Goal: Complete application form

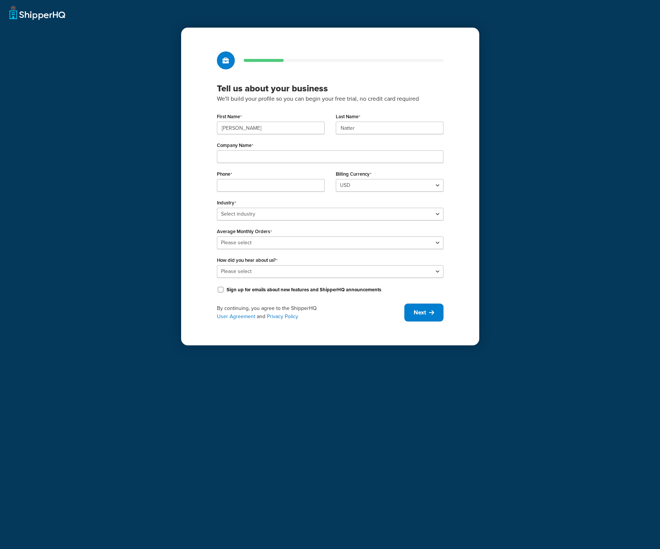
click at [217, 123] on input "[PERSON_NAME]" at bounding box center [271, 128] width 108 height 13
type input "H"
type input "Jesse"
type input "Guarino"
type input "Torque King 4x4"
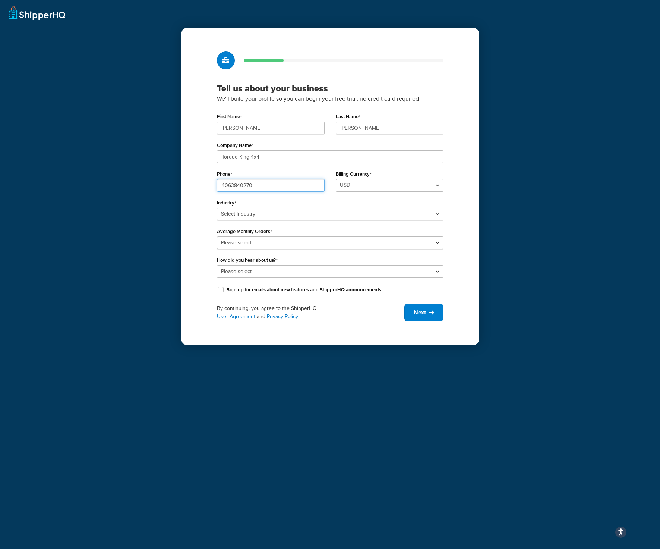
type input "4063840270"
click at [217, 208] on select "Select industry Automotive Adult Agriculture Alcohol, Tobacco & CBD Arts & Craf…" at bounding box center [330, 214] width 227 height 13
select select "5"
click option "Automotive" at bounding box center [0, 0] width 0 height 0
click at [217, 236] on select "Please select 0-500 501-1,000 1,001-10,000 10,001-20,000 Over 20,000" at bounding box center [330, 242] width 227 height 13
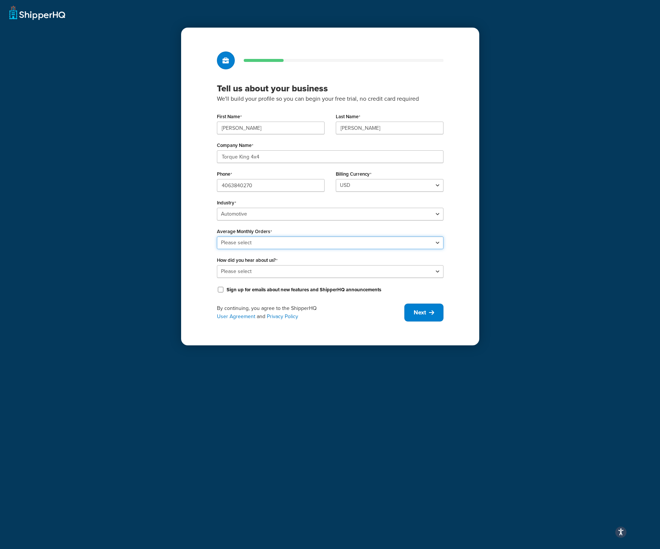
select select "3"
click option "1,001-10,000" at bounding box center [0, 0] width 0 height 0
click at [217, 265] on select "Please select Online Search App Store or Marketplace Listing Referred by Agency…" at bounding box center [330, 271] width 227 height 13
select select "10"
click option "Other" at bounding box center [0, 0] width 0 height 0
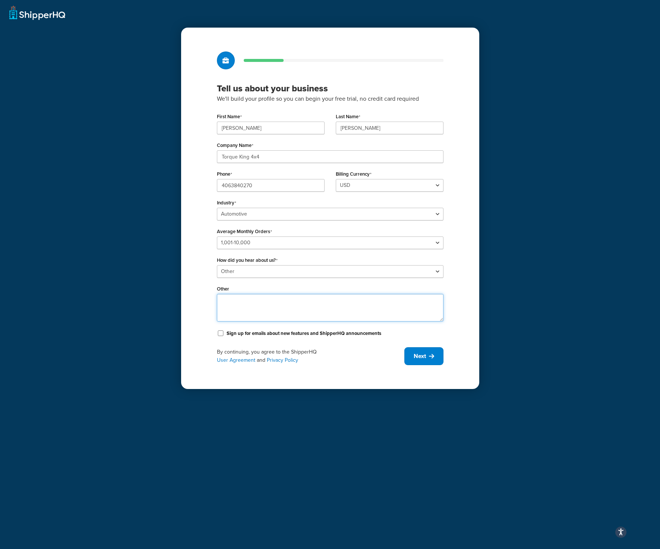
click at [243, 303] on textarea "Other" at bounding box center [330, 308] width 227 height 28
type textarea "current BigCommerce customer, need help migrating"
click at [424, 355] on span "Next" at bounding box center [420, 356] width 12 height 8
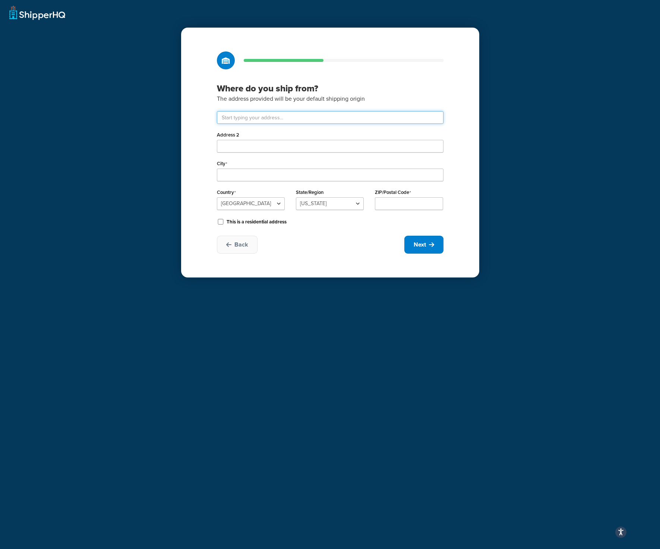
click at [280, 119] on input "text" at bounding box center [330, 117] width 227 height 13
type input "7727 S Leopard Ave"
type input "Billings"
select select "26"
type input "59106"
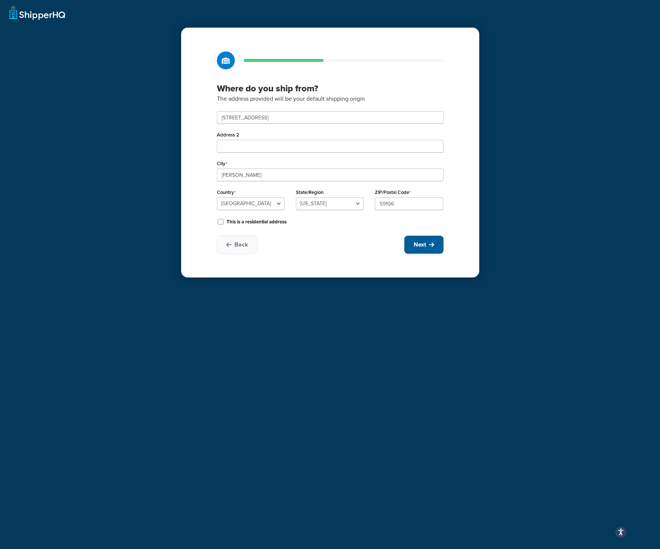
click at [434, 249] on button "Next" at bounding box center [423, 245] width 39 height 18
select select "1"
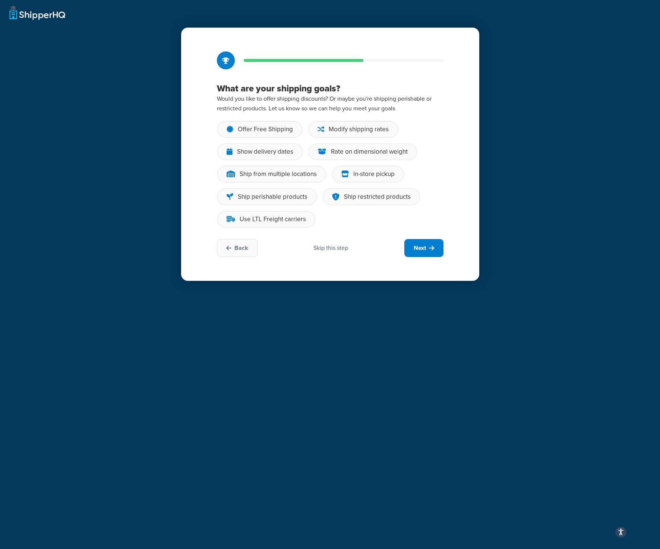
click at [342, 247] on div "Skip this step" at bounding box center [330, 248] width 35 height 8
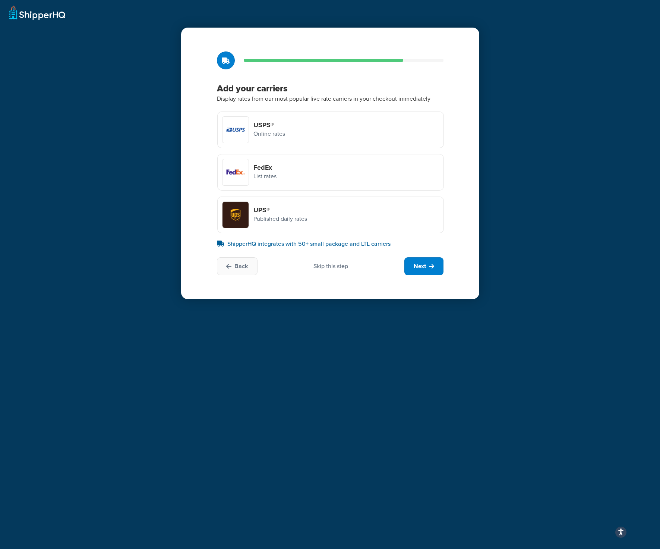
click at [335, 267] on div "Skip this step" at bounding box center [330, 266] width 35 height 8
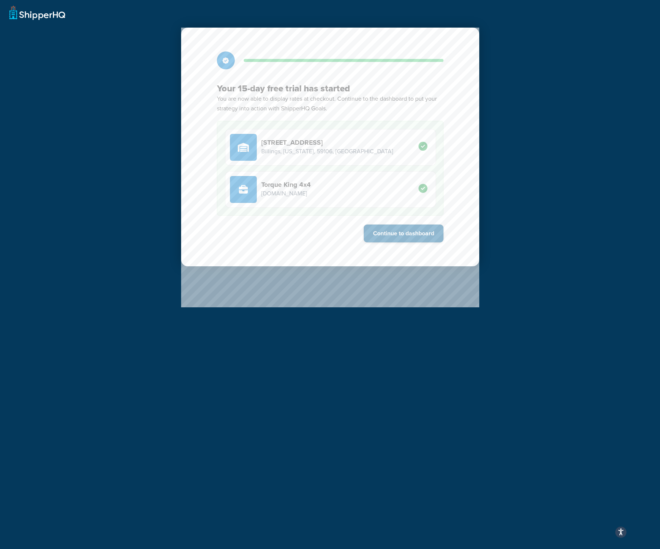
click at [391, 231] on button "Continue to dashboard" at bounding box center [404, 233] width 80 height 18
